Goal: Check status

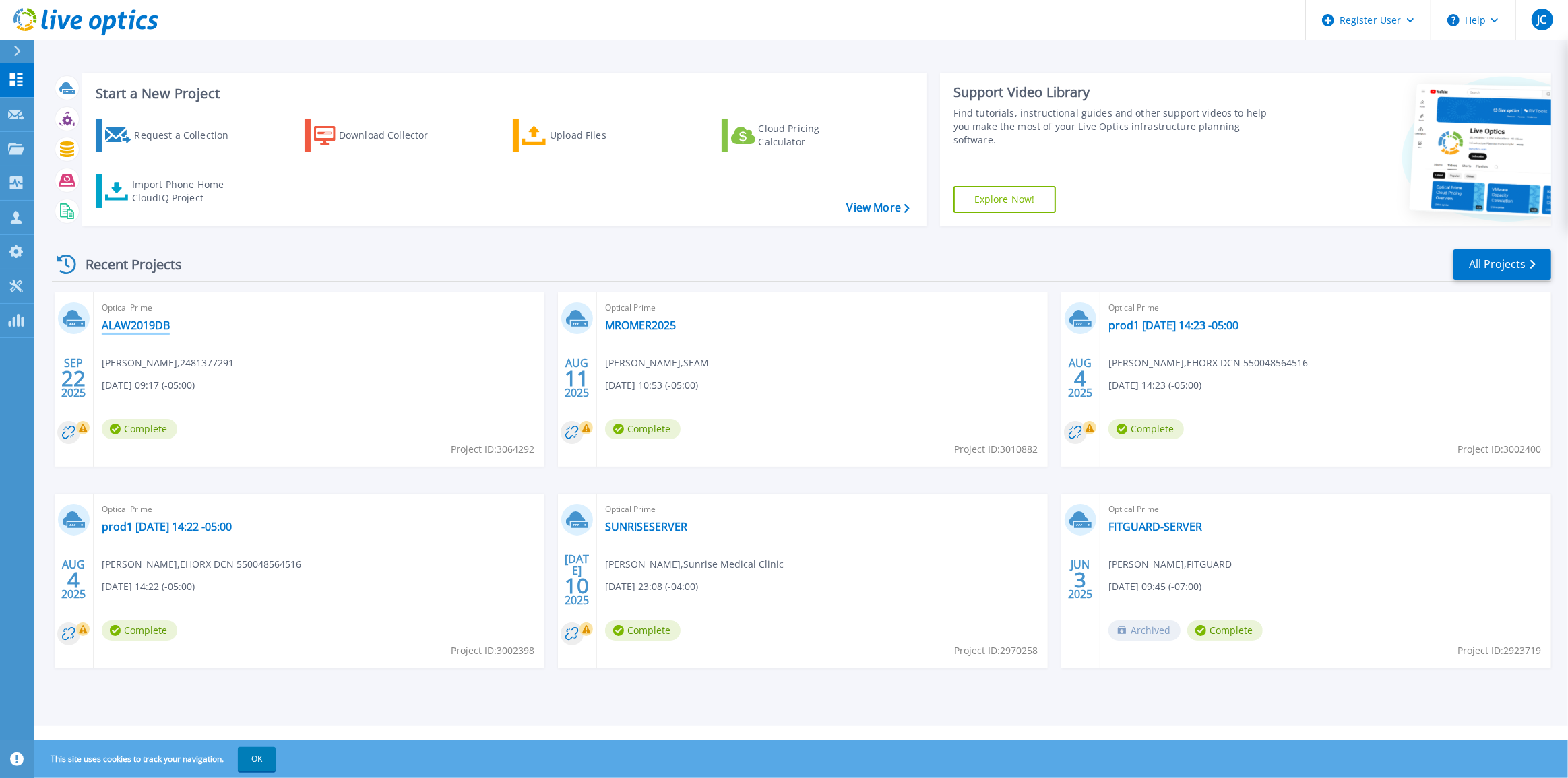
click at [122, 322] on link "ALAW2019DB" at bounding box center [135, 325] width 68 height 13
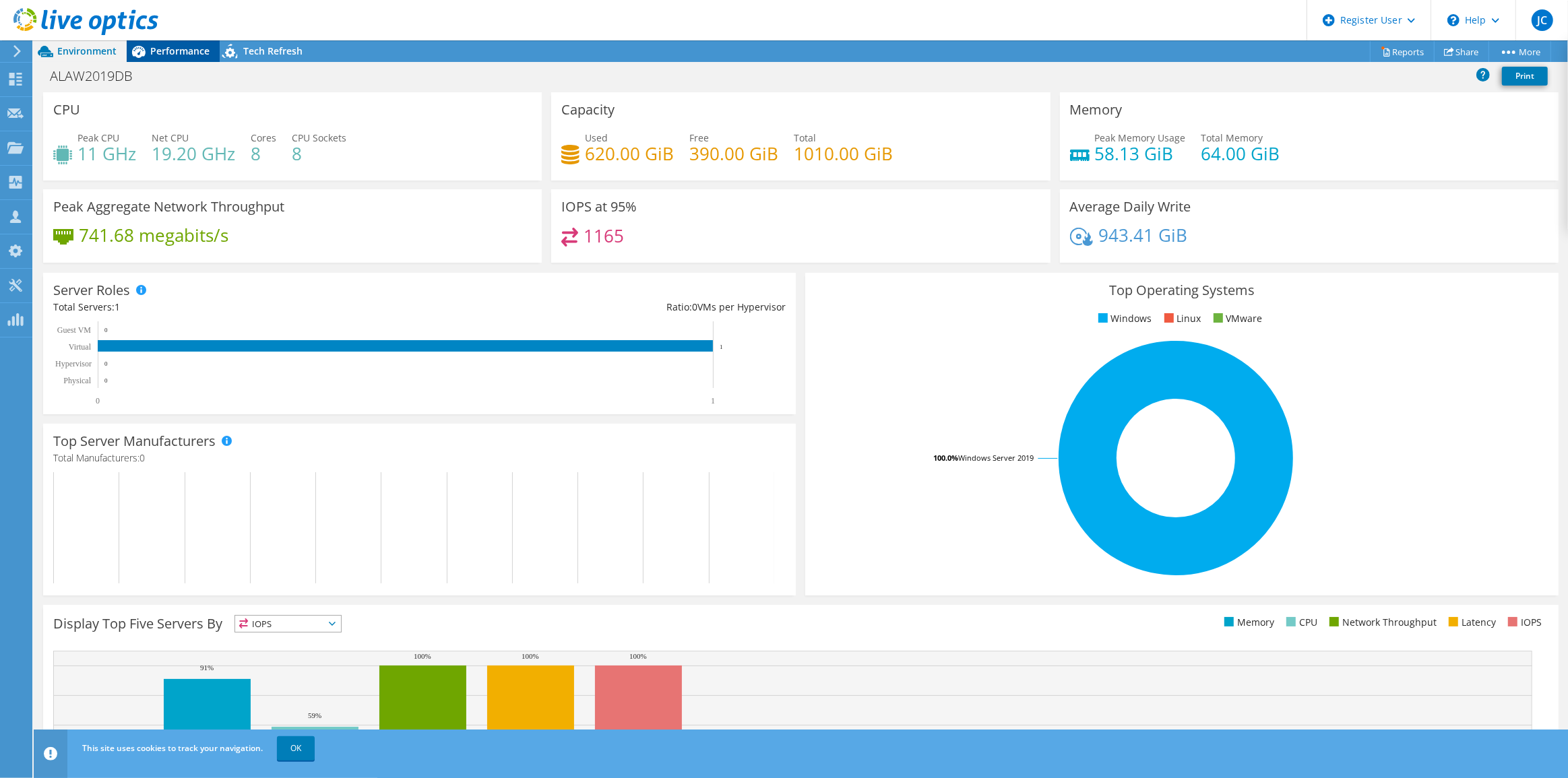
click at [174, 57] on div "Performance" at bounding box center [172, 51] width 93 height 22
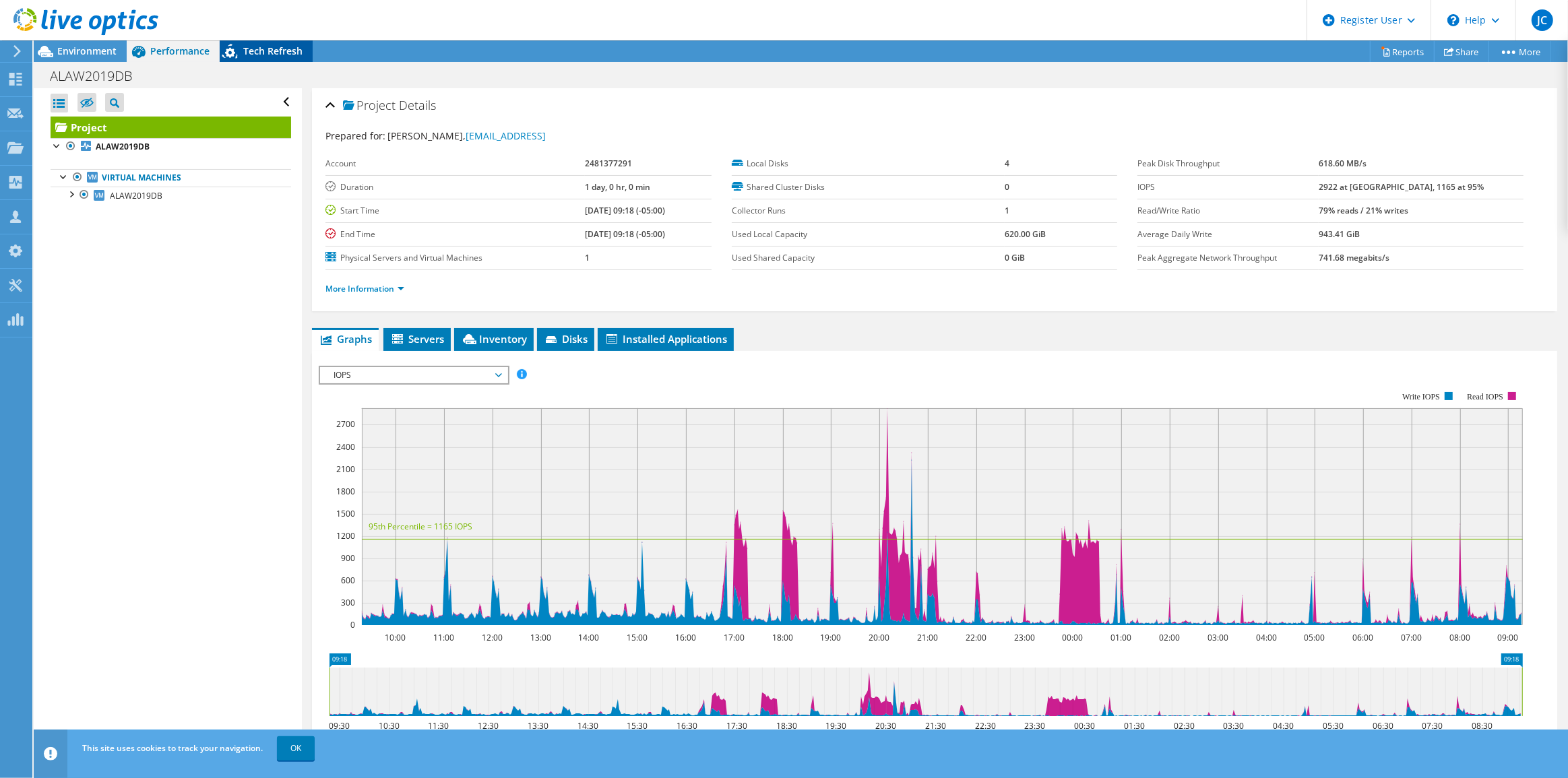
click at [253, 54] on span "Tech Refresh" at bounding box center [272, 51] width 59 height 12
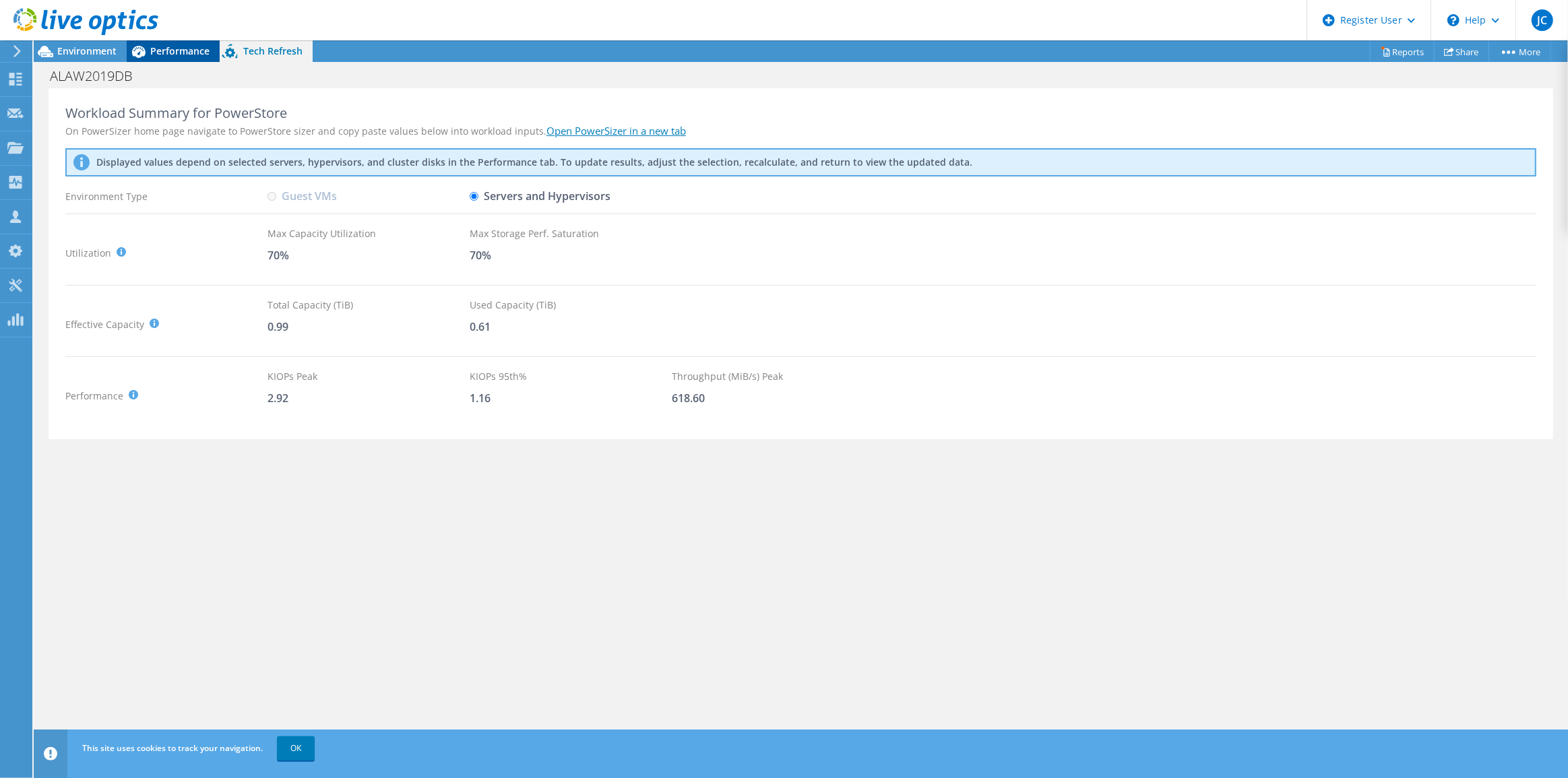
click at [182, 55] on span "Performance" at bounding box center [180, 51] width 59 height 12
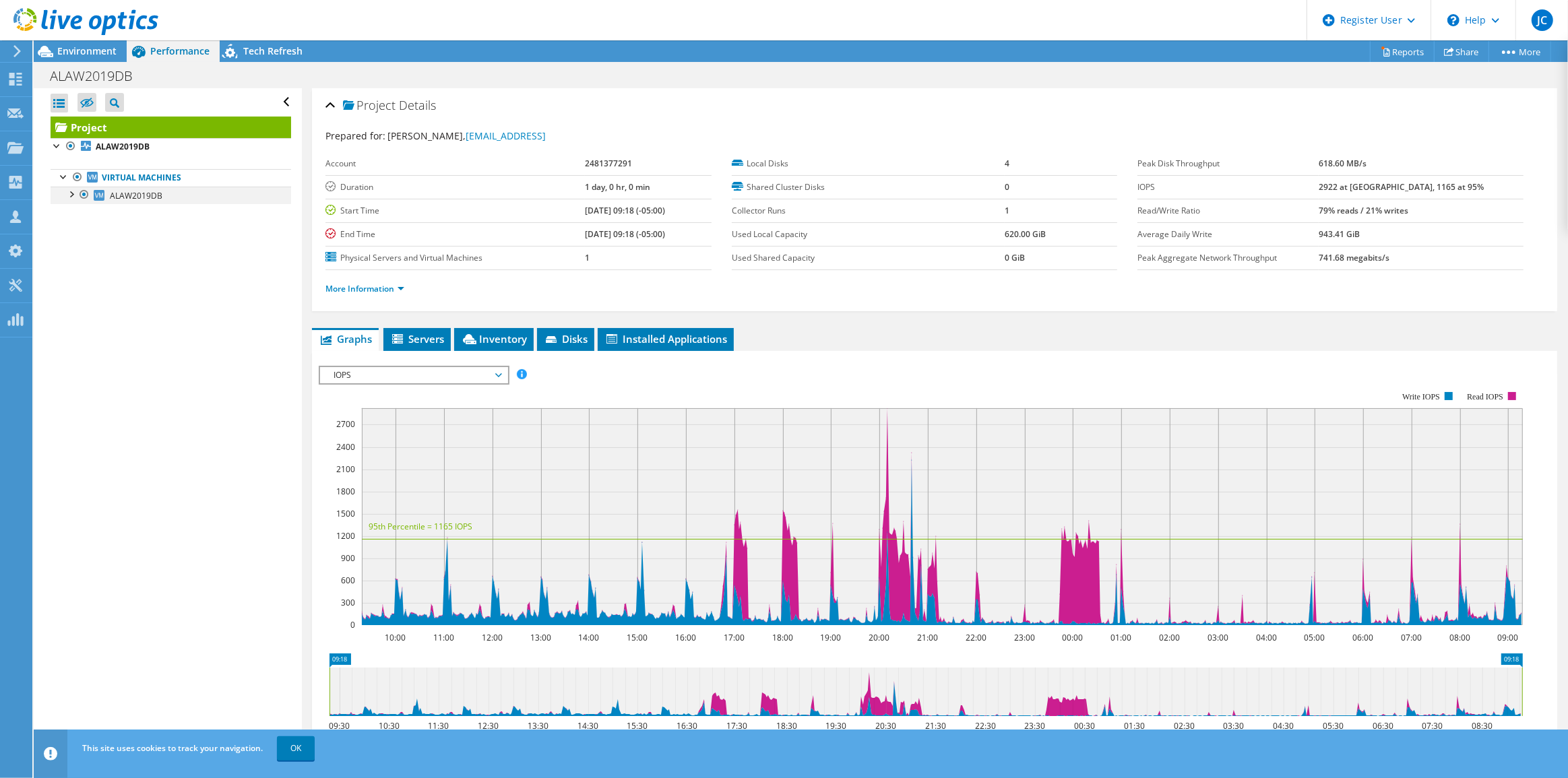
click at [67, 191] on div at bounding box center [71, 193] width 13 height 13
click at [70, 193] on div at bounding box center [71, 193] width 13 height 13
